Goal: Find specific page/section: Find specific page/section

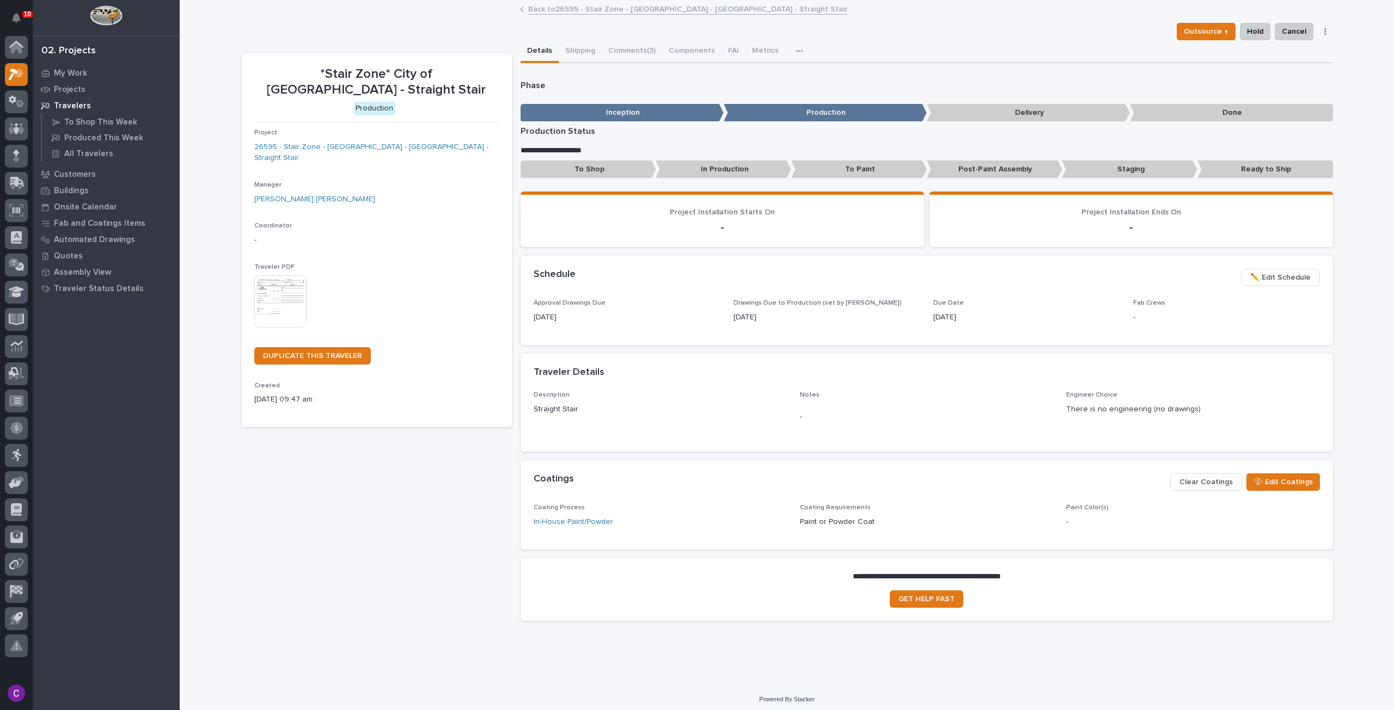
click at [838, 19] on div "**********" at bounding box center [786, 315] width 1091 height 629
